Goal: Information Seeking & Learning: Learn about a topic

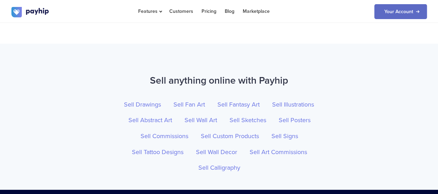
scroll to position [2312, 0]
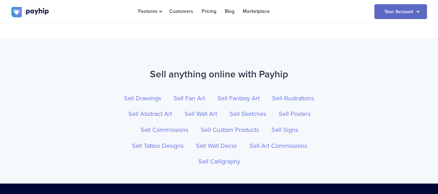
drag, startPoint x: 152, startPoint y: 59, endPoint x: 366, endPoint y: 165, distance: 238.1
copy body "Frequently asked questions Useful things to know from our helpful customer supp…"
click at [331, 77] on div "Sell anything online with Payhip Sell Drawings Sell Fan Art Sell Fantasy Art Se…" at bounding box center [219, 117] width 426 height 105
click at [248, 106] on link "Sell Sketches" at bounding box center [248, 114] width 47 height 16
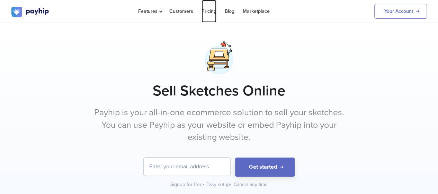
click at [209, 11] on link "Pricing" at bounding box center [209, 11] width 15 height 23
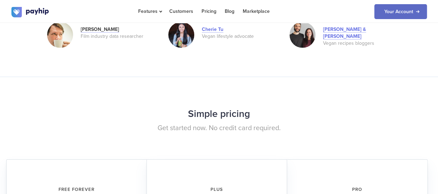
scroll to position [1086, 0]
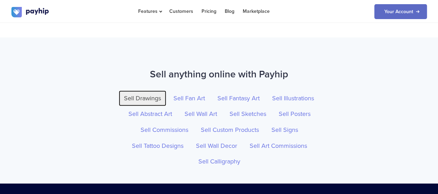
click at [146, 90] on link "Sell Drawings" at bounding box center [142, 98] width 47 height 16
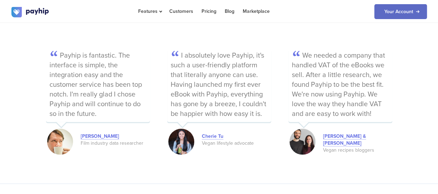
scroll to position [982, 0]
